Goal: Transaction & Acquisition: Book appointment/travel/reservation

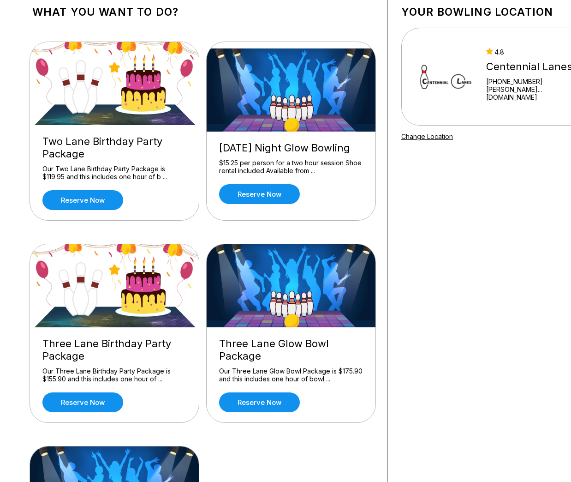
scroll to position [64, 0]
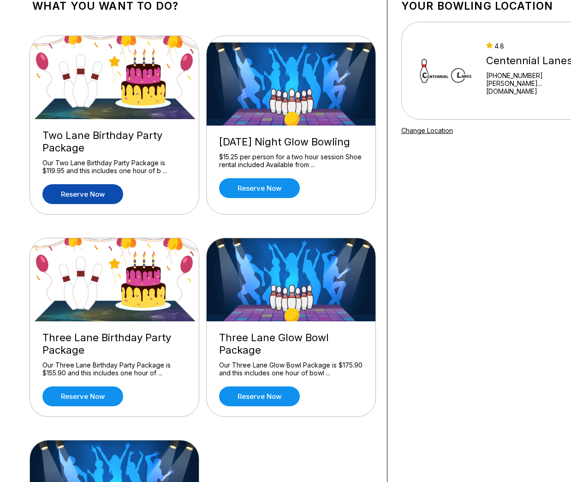
click at [104, 200] on link "Reserve now" at bounding box center [82, 194] width 81 height 20
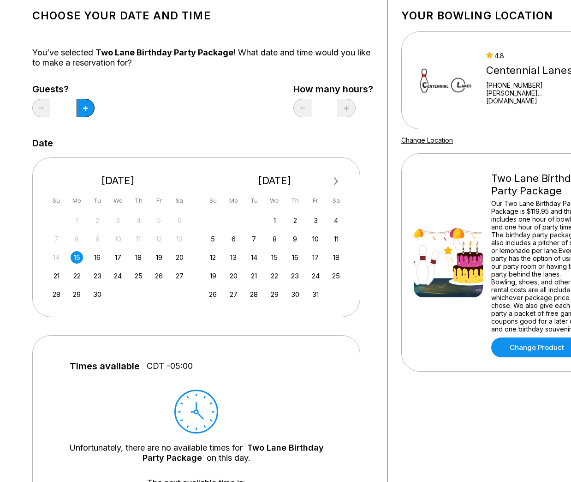
scroll to position [57, 0]
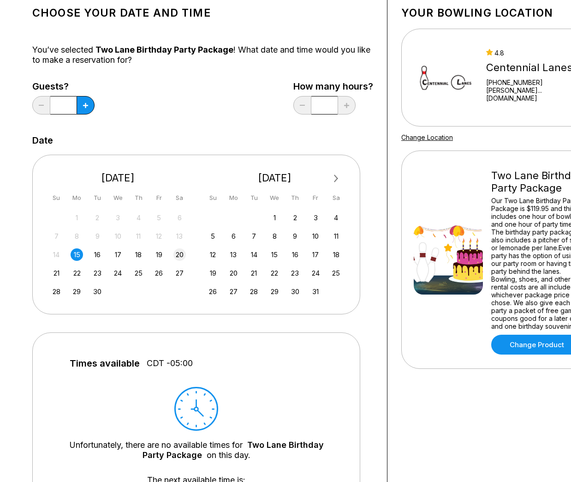
click at [179, 256] on div "20" at bounding box center [179, 254] width 12 height 12
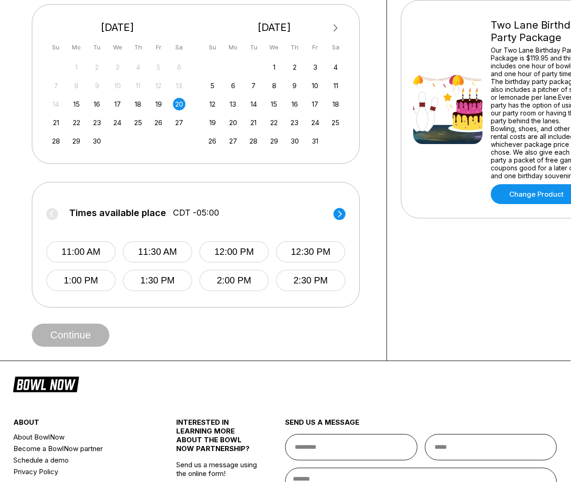
scroll to position [201, 0]
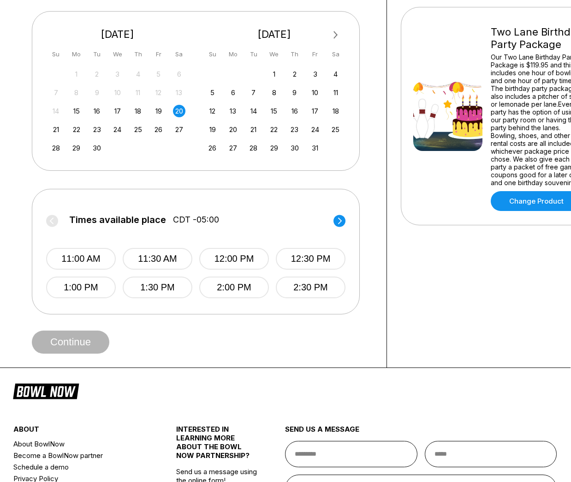
click at [343, 226] on icon at bounding box center [340, 221] width 12 height 12
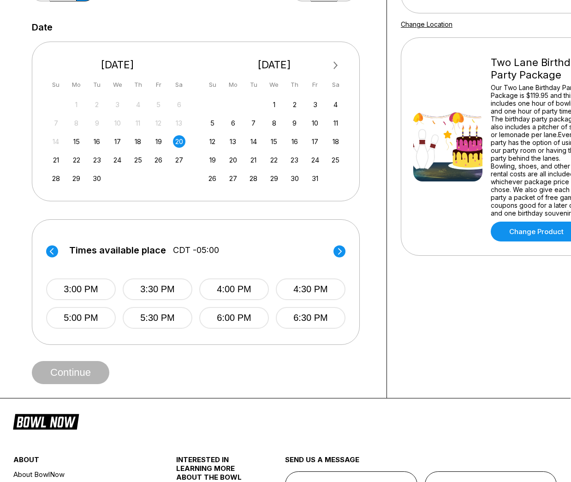
scroll to position [162, 0]
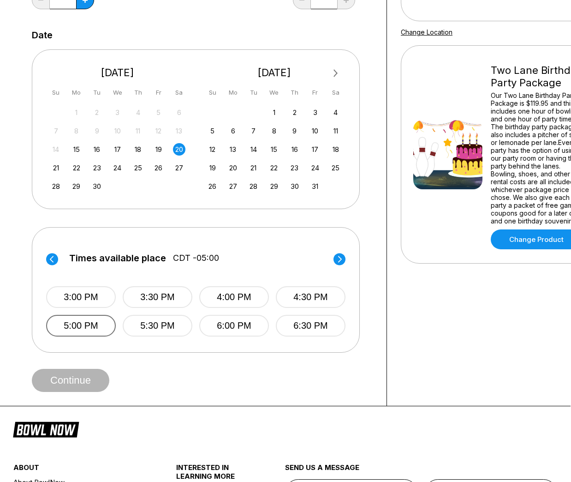
click at [79, 332] on button "5:00 PM" at bounding box center [81, 326] width 70 height 22
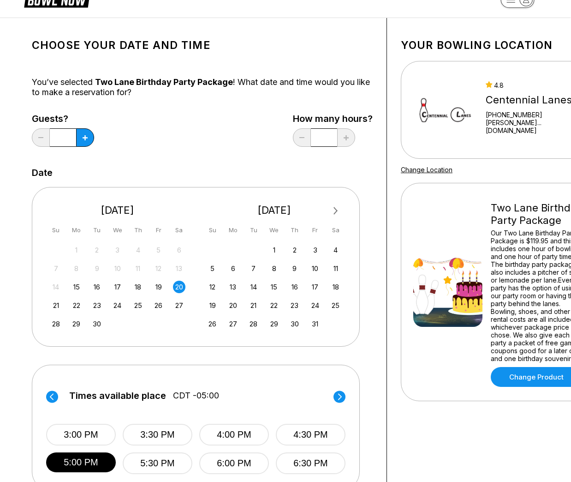
scroll to position [19, 0]
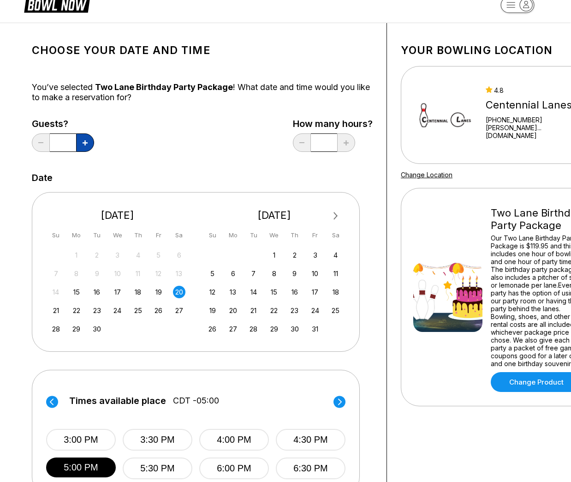
click at [87, 148] on button at bounding box center [85, 142] width 18 height 18
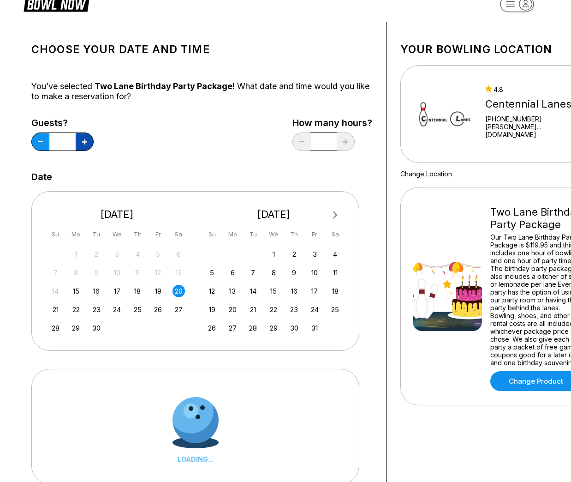
click at [87, 148] on button at bounding box center [85, 141] width 18 height 18
click at [86, 142] on icon at bounding box center [84, 141] width 5 height 5
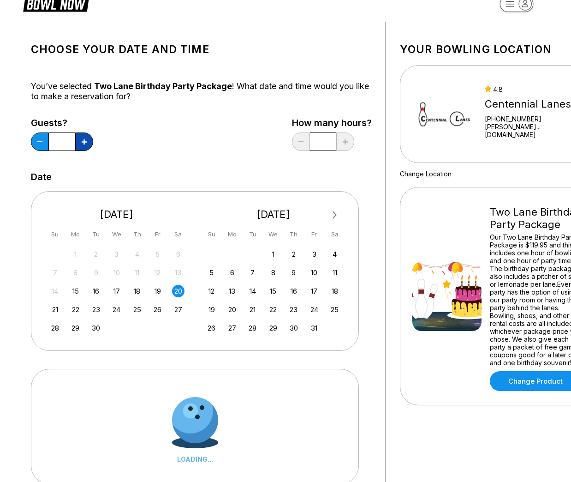
click at [86, 142] on icon at bounding box center [84, 141] width 5 height 5
type input "**"
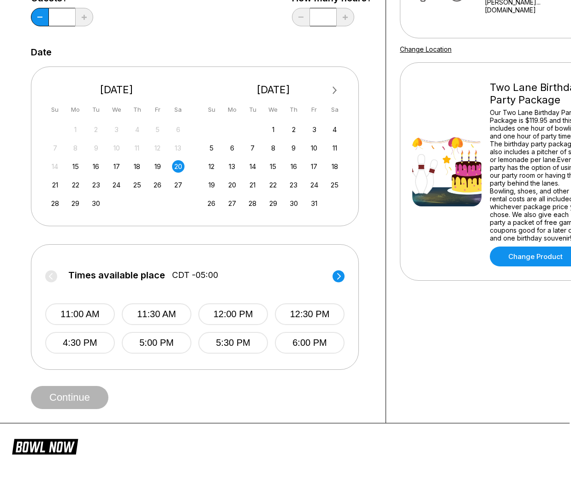
scroll to position [150, 1]
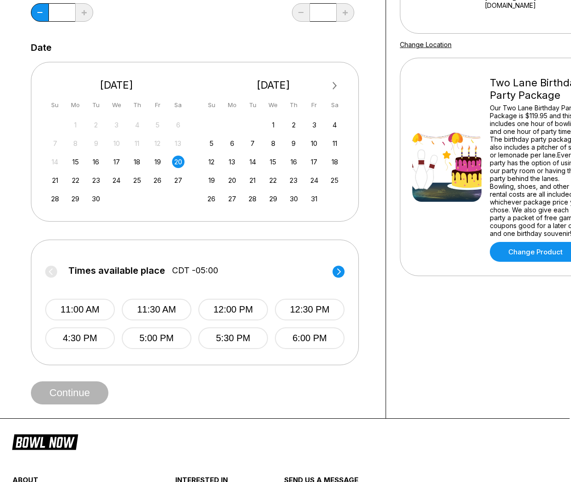
click at [341, 271] on circle at bounding box center [339, 271] width 12 height 12
click at [54, 275] on circle at bounding box center [51, 271] width 12 height 12
click at [176, 342] on button "5:00 PM" at bounding box center [157, 338] width 70 height 22
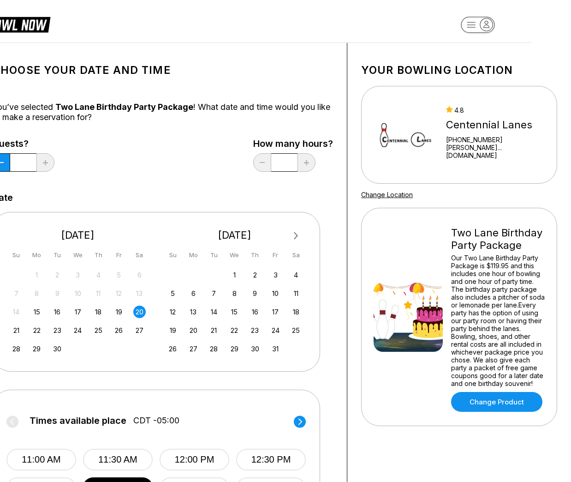
scroll to position [0, 40]
click at [489, 400] on link "Change Product" at bounding box center [496, 402] width 91 height 20
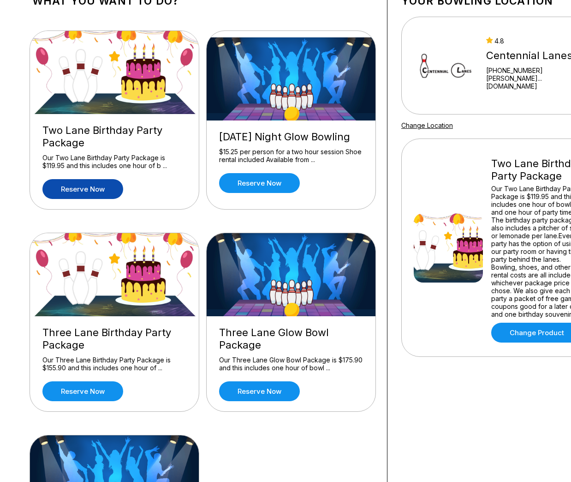
scroll to position [288, 0]
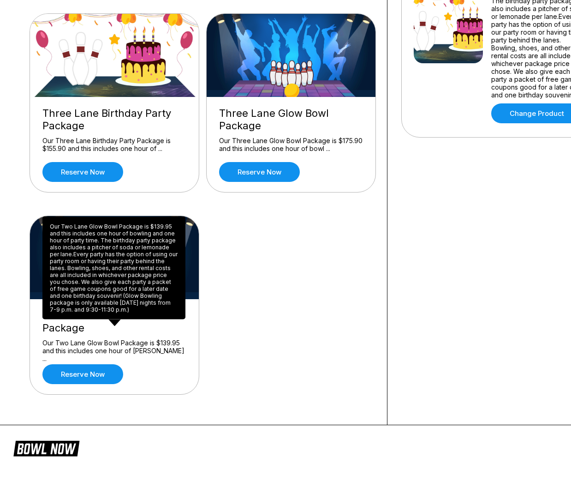
click at [127, 339] on div "Our Two Lane Glow Bowl Package is $139.95 and this includes one hour of [PERSON…" at bounding box center [114, 347] width 144 height 16
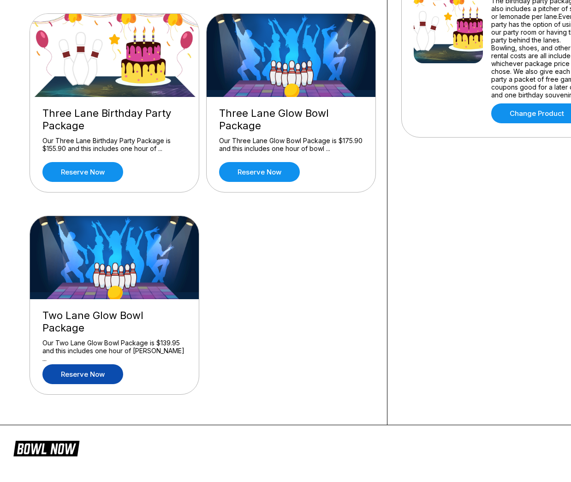
scroll to position [288, 0]
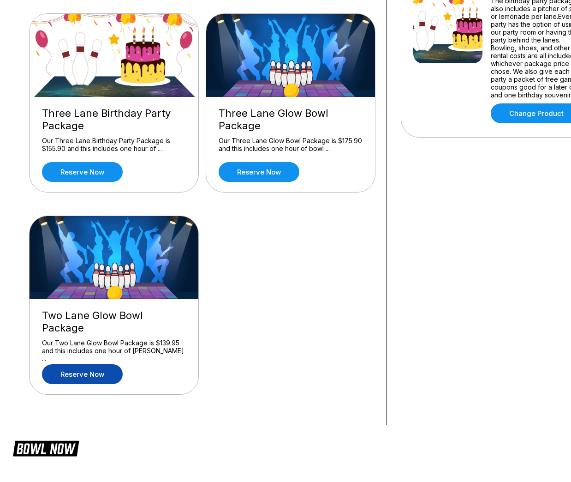
click at [100, 364] on link "Reserve now" at bounding box center [82, 374] width 81 height 20
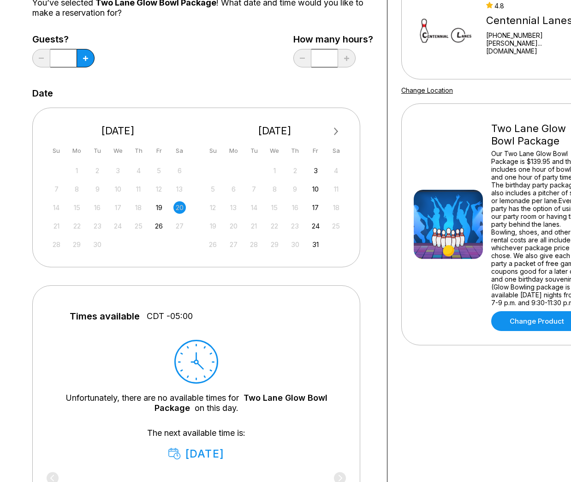
scroll to position [96, 0]
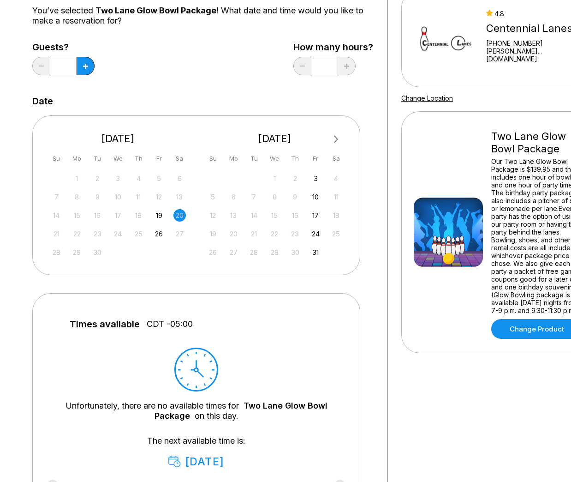
click at [152, 213] on div "14 15 16 17 18 19 20" at bounding box center [118, 215] width 138 height 14
click at [156, 213] on div "19" at bounding box center [159, 215] width 12 height 12
